Goal: Find specific page/section: Find specific page/section

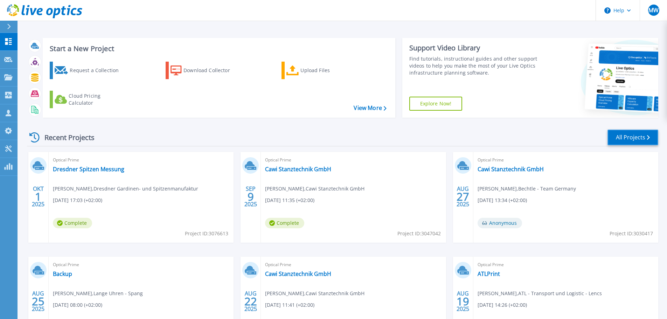
click at [633, 137] on link "All Projects" at bounding box center [633, 138] width 51 height 16
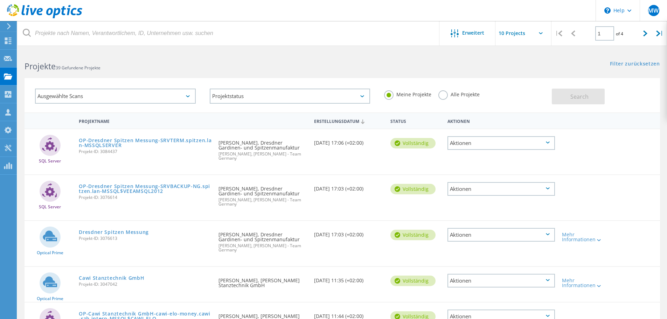
click at [444, 93] on label "Alle Projekte" at bounding box center [459, 93] width 41 height 7
click at [0, 0] on input "Alle Projekte" at bounding box center [0, 0] width 0 height 0
click at [573, 95] on span "Search" at bounding box center [580, 97] width 18 height 8
click at [163, 98] on div "Ausgewählte Scans" at bounding box center [115, 96] width 161 height 15
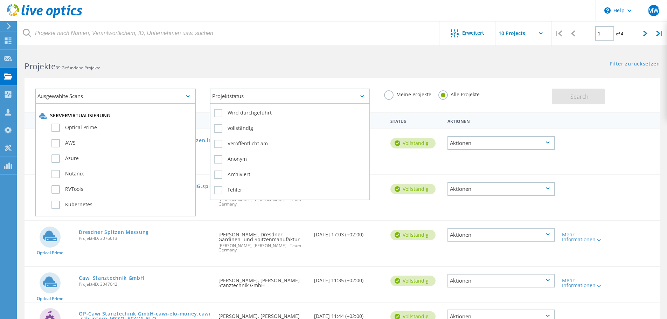
click at [227, 94] on div "Projektstatus" at bounding box center [290, 96] width 161 height 15
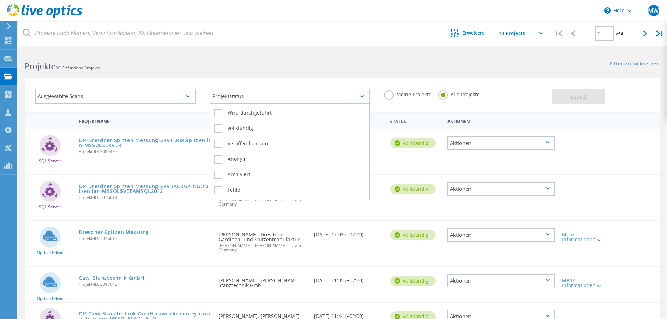
click at [258, 96] on div "Projektstatus" at bounding box center [290, 96] width 161 height 15
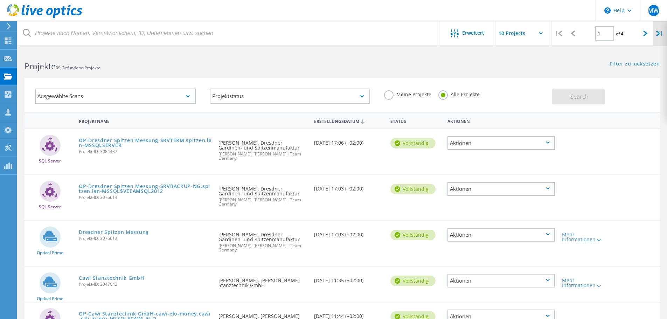
click at [657, 34] on icon at bounding box center [659, 33] width 4 height 6
type input "4"
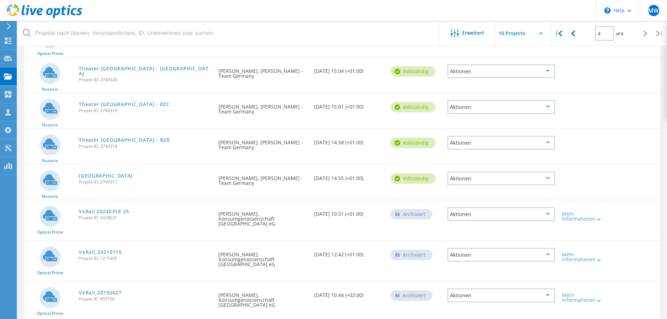
scroll to position [165, 0]
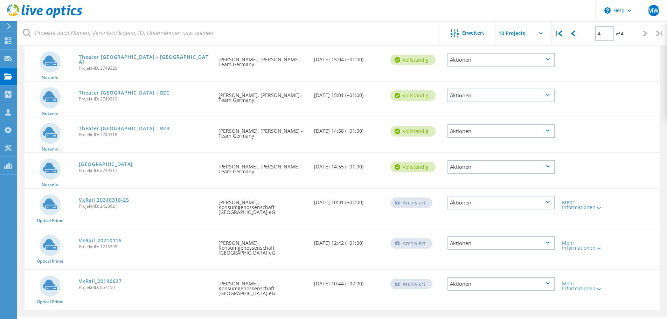
click at [114, 198] on link "VxRail 20240318-25" at bounding box center [104, 200] width 50 height 5
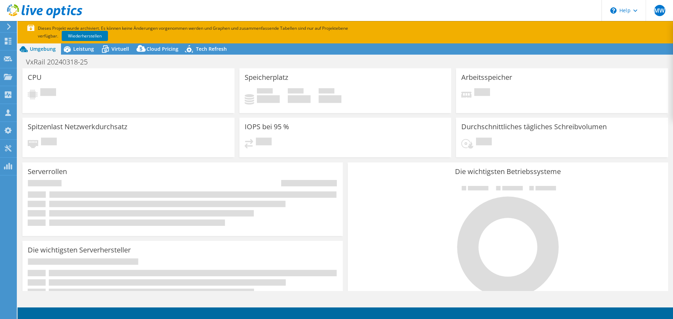
select select "USD"
